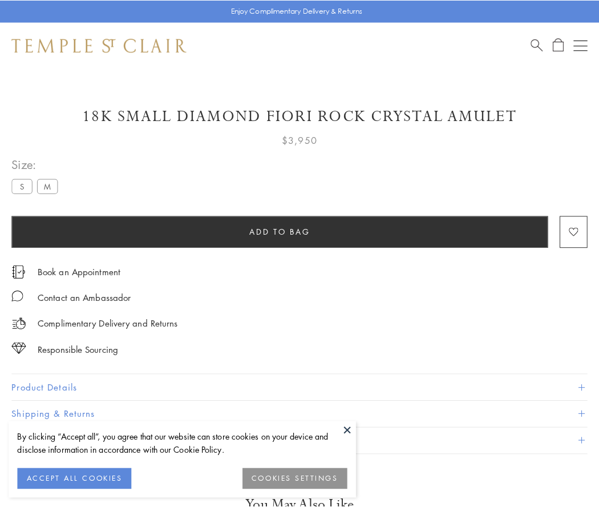
scroll to position [10, 0]
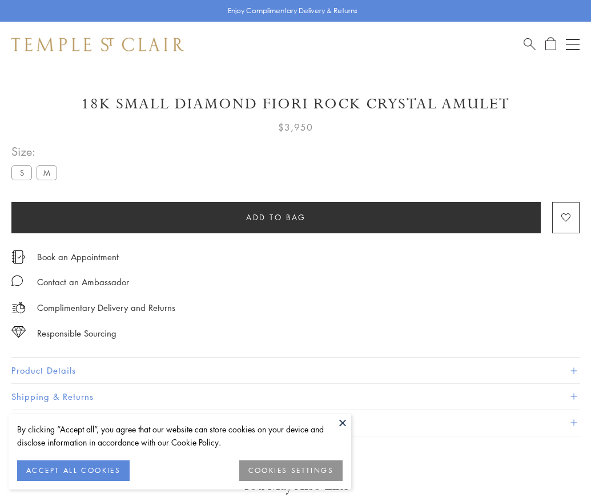
click at [276, 217] on span "Add to bag" at bounding box center [276, 217] width 60 height 13
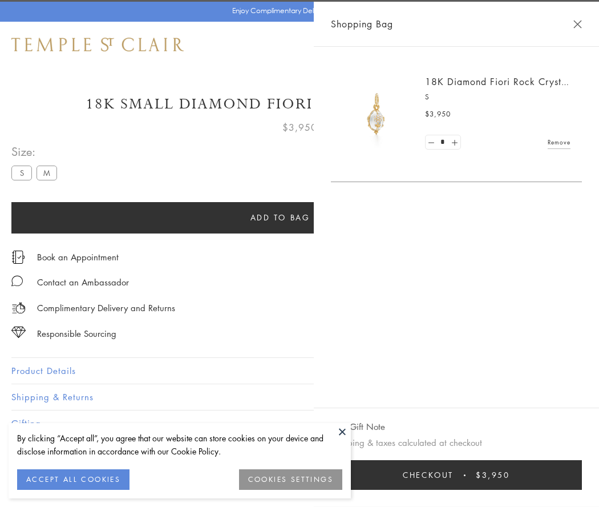
click at [571, 475] on button "Checkout $3,950" at bounding box center [456, 475] width 251 height 30
